Goal: Navigation & Orientation: Go to known website

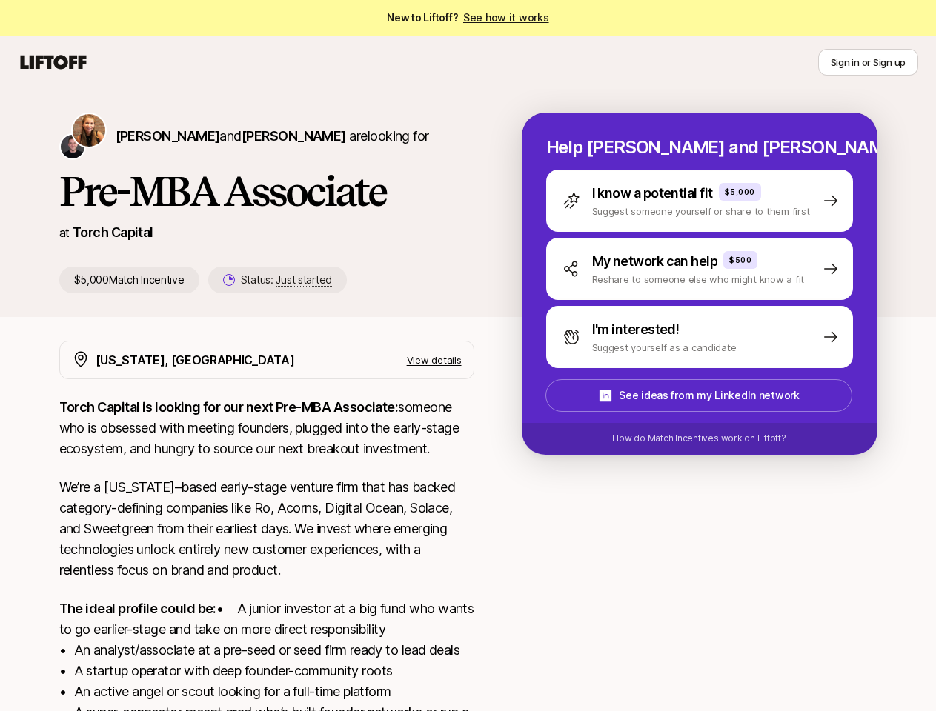
click at [53, 62] on icon at bounding box center [53, 62] width 71 height 21
click at [868, 62] on button "Sign in or Sign up" at bounding box center [868, 62] width 100 height 27
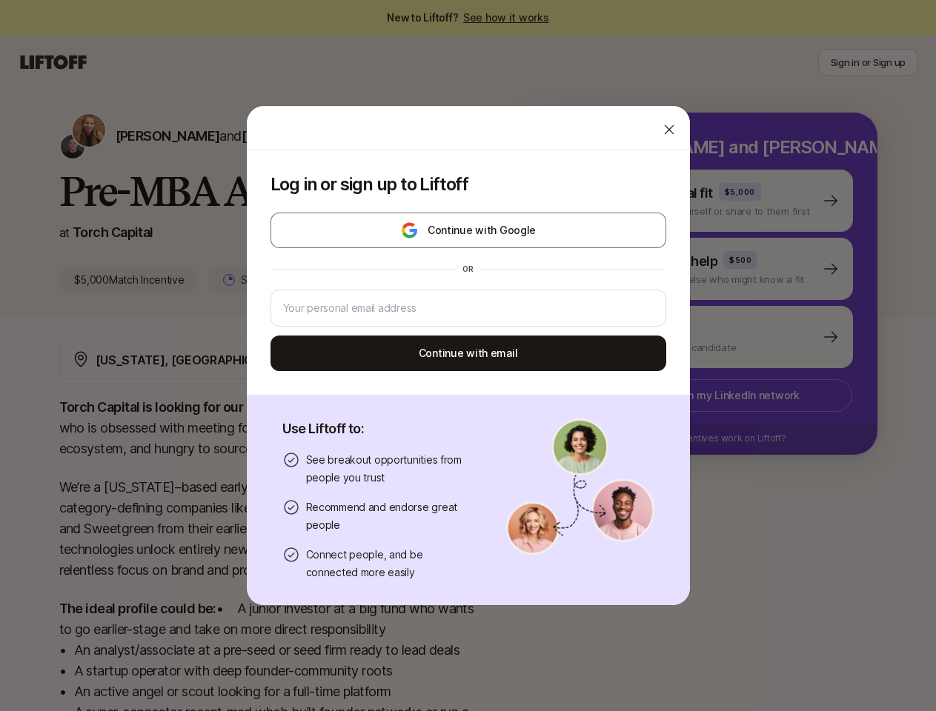
click at [134, 136] on div "Log in or sign up to Liftoff Continue with Google or Continue with email Use Li…" at bounding box center [468, 355] width 936 height 501
click at [256, 136] on div at bounding box center [468, 128] width 443 height 44
click at [262, 280] on div "Log in or sign up to Liftoff Continue with Google or Continue with email" at bounding box center [468, 272] width 443 height 244
click at [717, 201] on div "Log in or sign up to Liftoff Continue with Google or Continue with email Use Li…" at bounding box center [468, 355] width 936 height 501
click at [717, 269] on div "Log in or sign up to Liftoff Continue with Google or Continue with email Use Li…" at bounding box center [468, 355] width 936 height 501
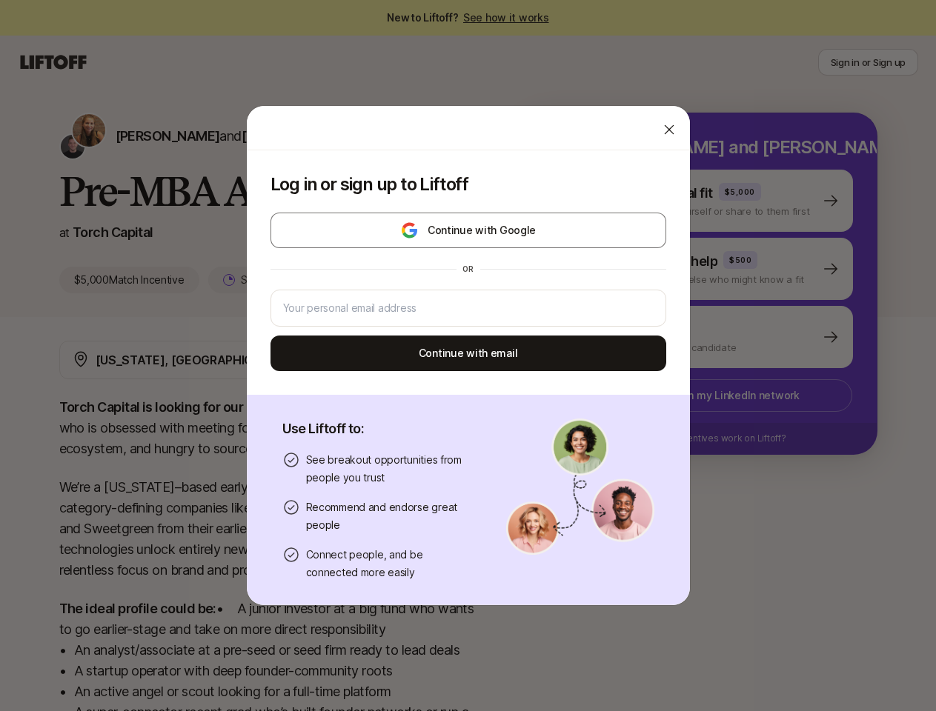
click at [717, 337] on div "Log in or sign up to Liftoff Continue with Google or Continue with email Use Li…" at bounding box center [468, 355] width 936 height 501
click at [716, 396] on div "Log in or sign up to Liftoff Continue with Google or Continue with email Use Li…" at bounding box center [468, 355] width 936 height 501
click at [717, 439] on div "Log in or sign up to Liftoff Continue with Google or Continue with email Use Li…" at bounding box center [468, 355] width 936 height 501
